Goal: Task Accomplishment & Management: Manage account settings

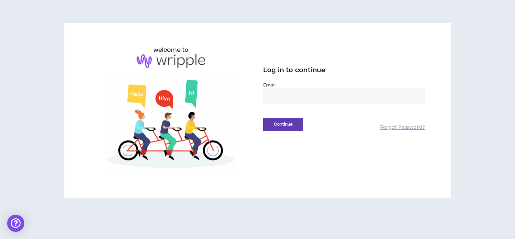
click at [311, 97] on input "email" at bounding box center [344, 95] width 162 height 15
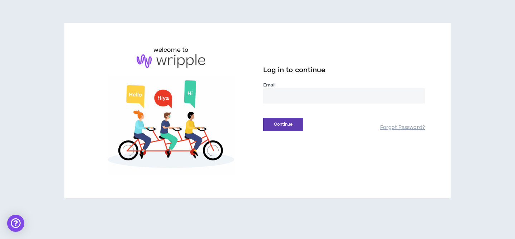
click at [311, 97] on input "email" at bounding box center [344, 95] width 162 height 15
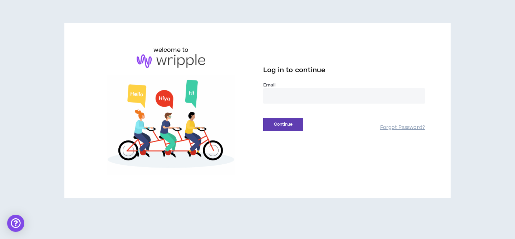
type input "**********"
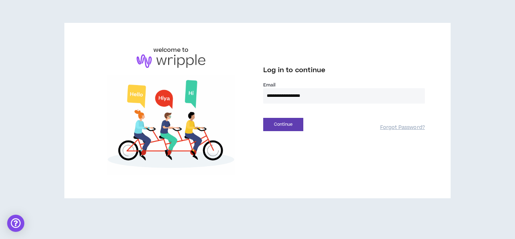
click at [285, 114] on div "Continue Forgot Password?" at bounding box center [344, 122] width 162 height 18
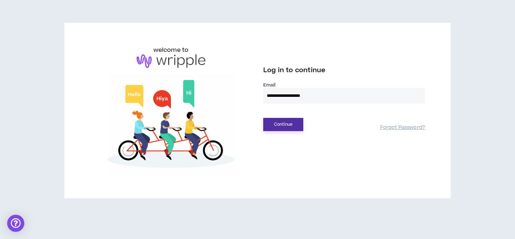
click at [290, 126] on button "Continue" at bounding box center [283, 124] width 40 height 13
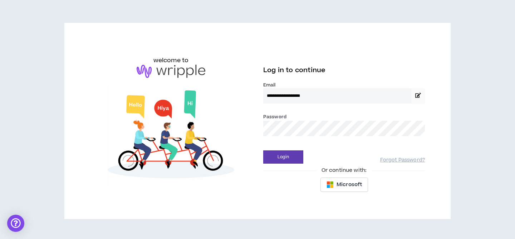
click at [283, 149] on div "Login Forgot Password?" at bounding box center [344, 155] width 162 height 18
click at [286, 159] on button "Login" at bounding box center [283, 157] width 40 height 13
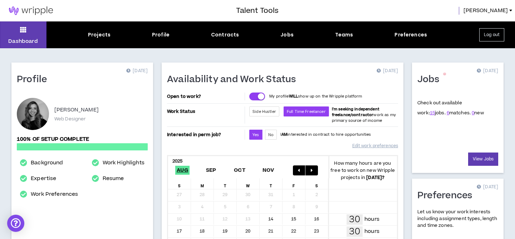
scroll to position [256, 0]
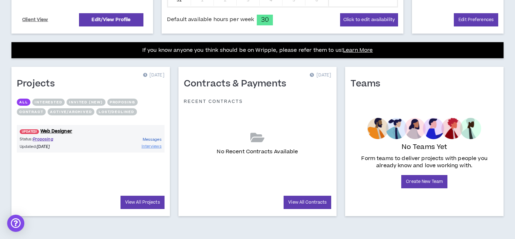
click at [146, 139] on span "Messages" at bounding box center [152, 139] width 19 height 5
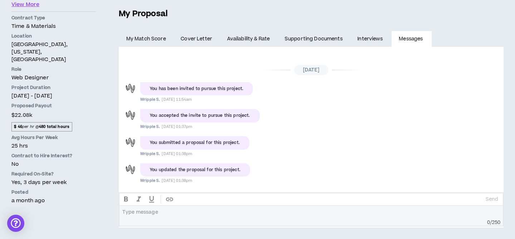
click at [364, 41] on link "Interviews" at bounding box center [370, 39] width 41 height 16
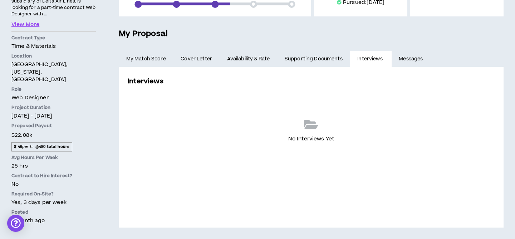
click at [324, 56] on link "Supporting Documents" at bounding box center [313, 59] width 73 height 16
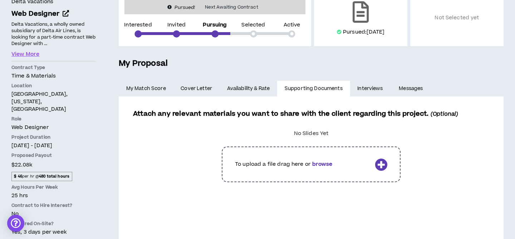
click at [241, 95] on link "Availability & Rate" at bounding box center [249, 89] width 58 height 16
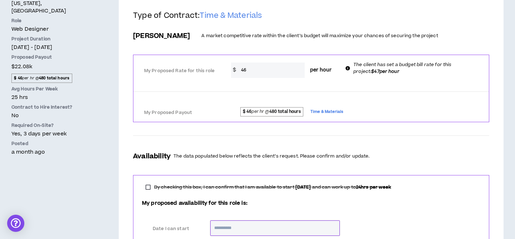
scroll to position [198, 0]
